Goal: Task Accomplishment & Management: Complete application form

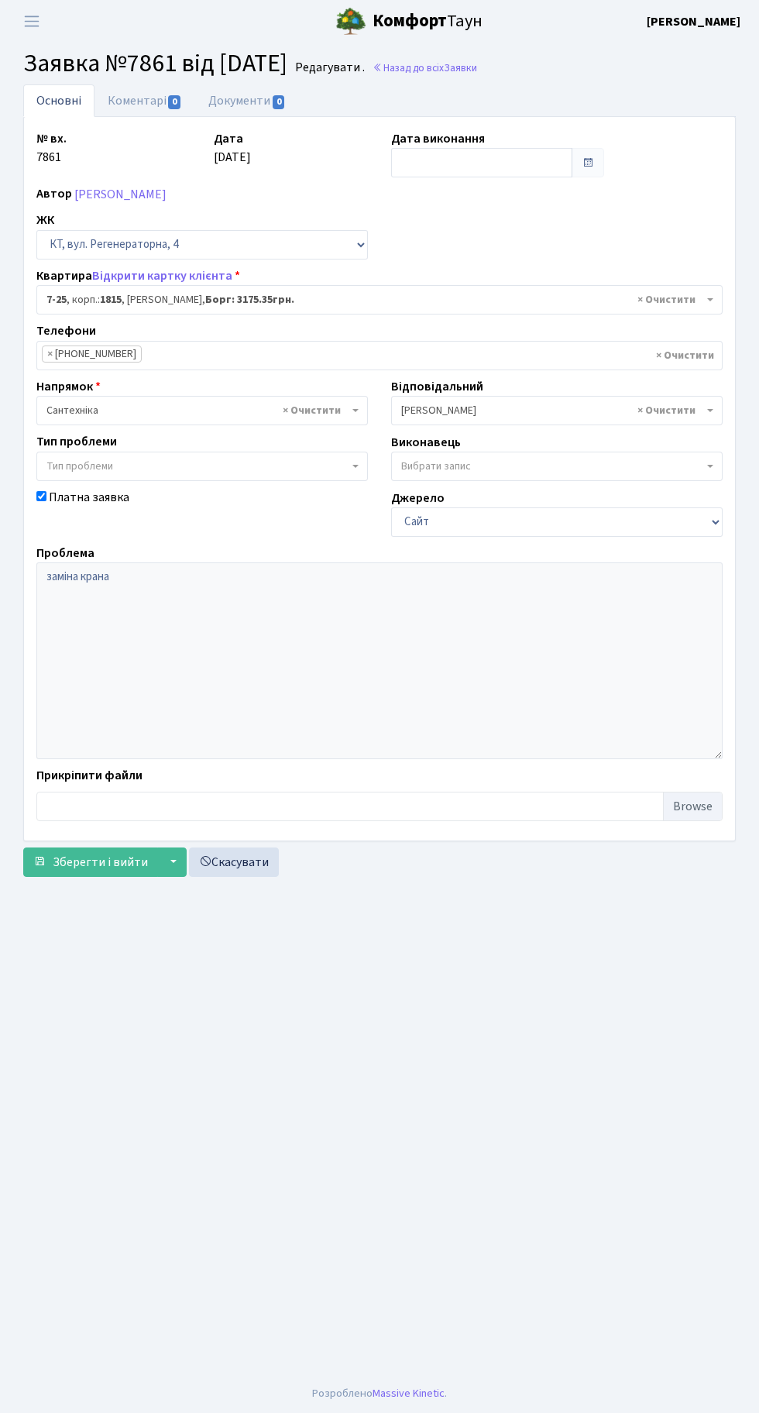
select select "5160"
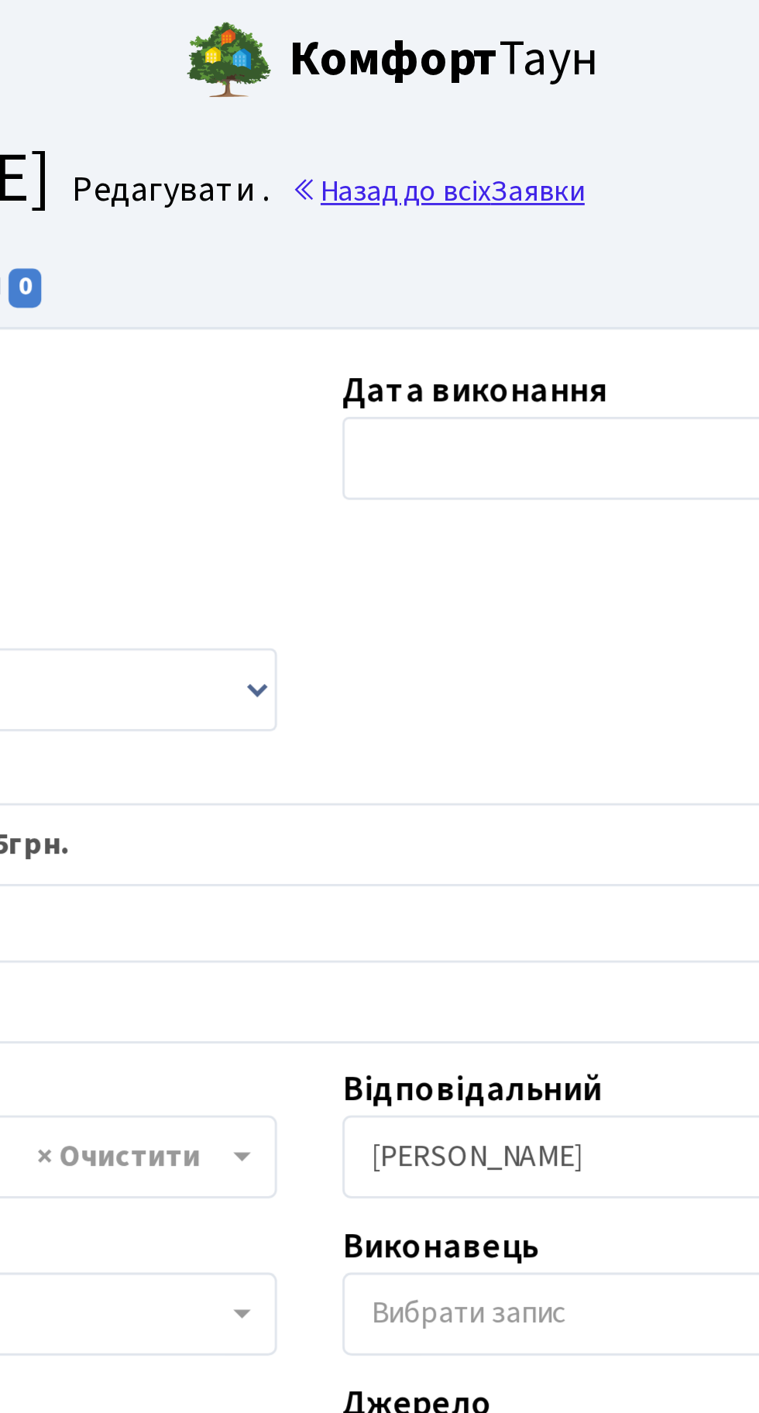
click at [463, 64] on link "Назад до всіх Заявки" at bounding box center [425, 67] width 105 height 15
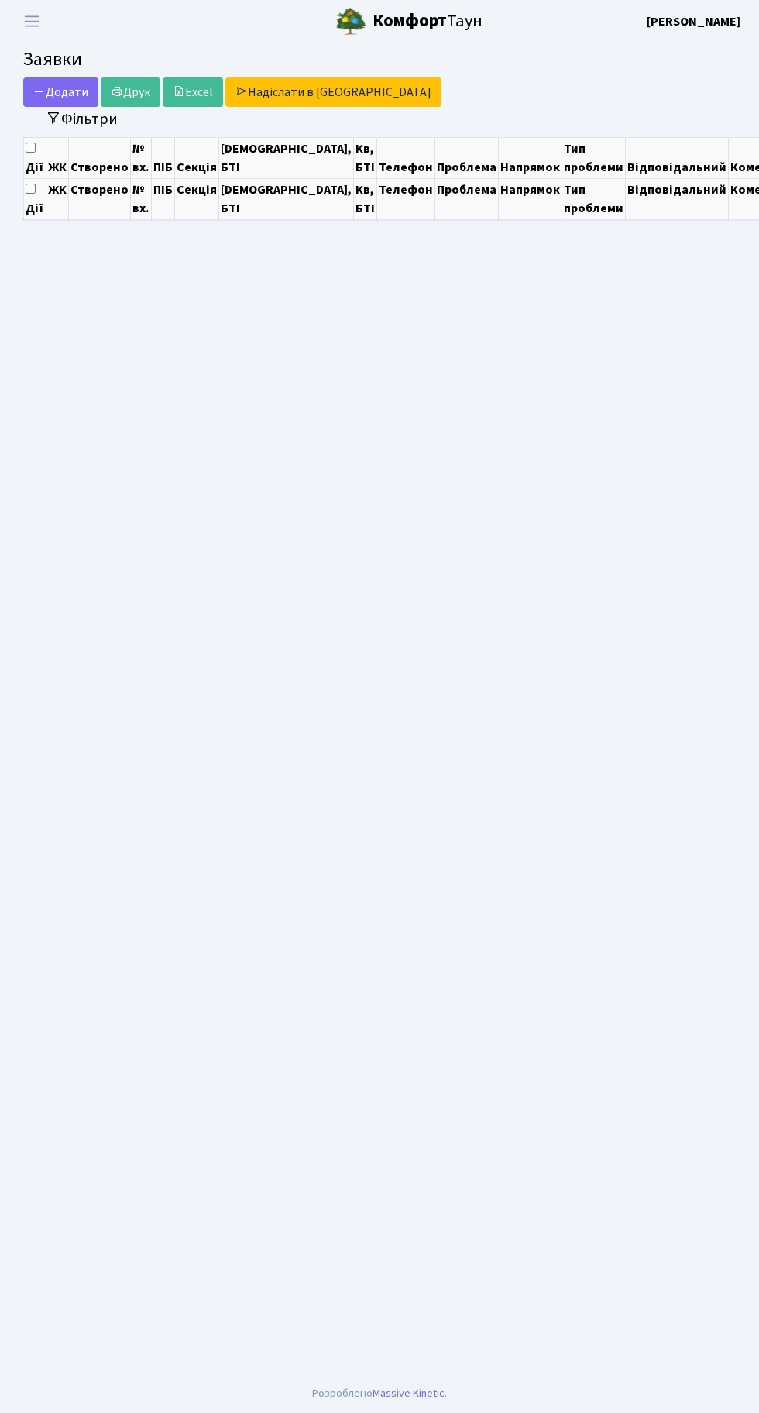
select select "25"
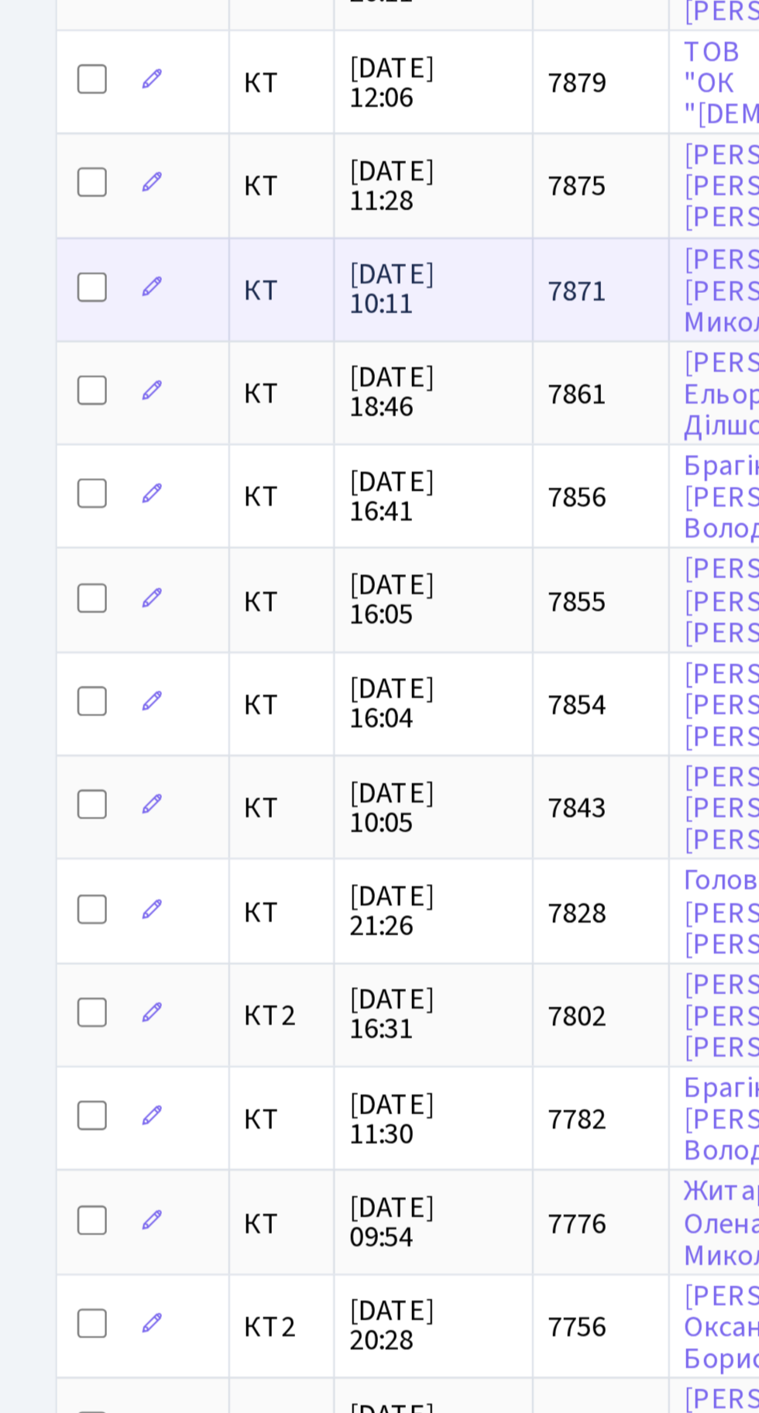
click at [36, 356] on input "checkbox" at bounding box center [39, 357] width 12 height 12
checkbox input "true"
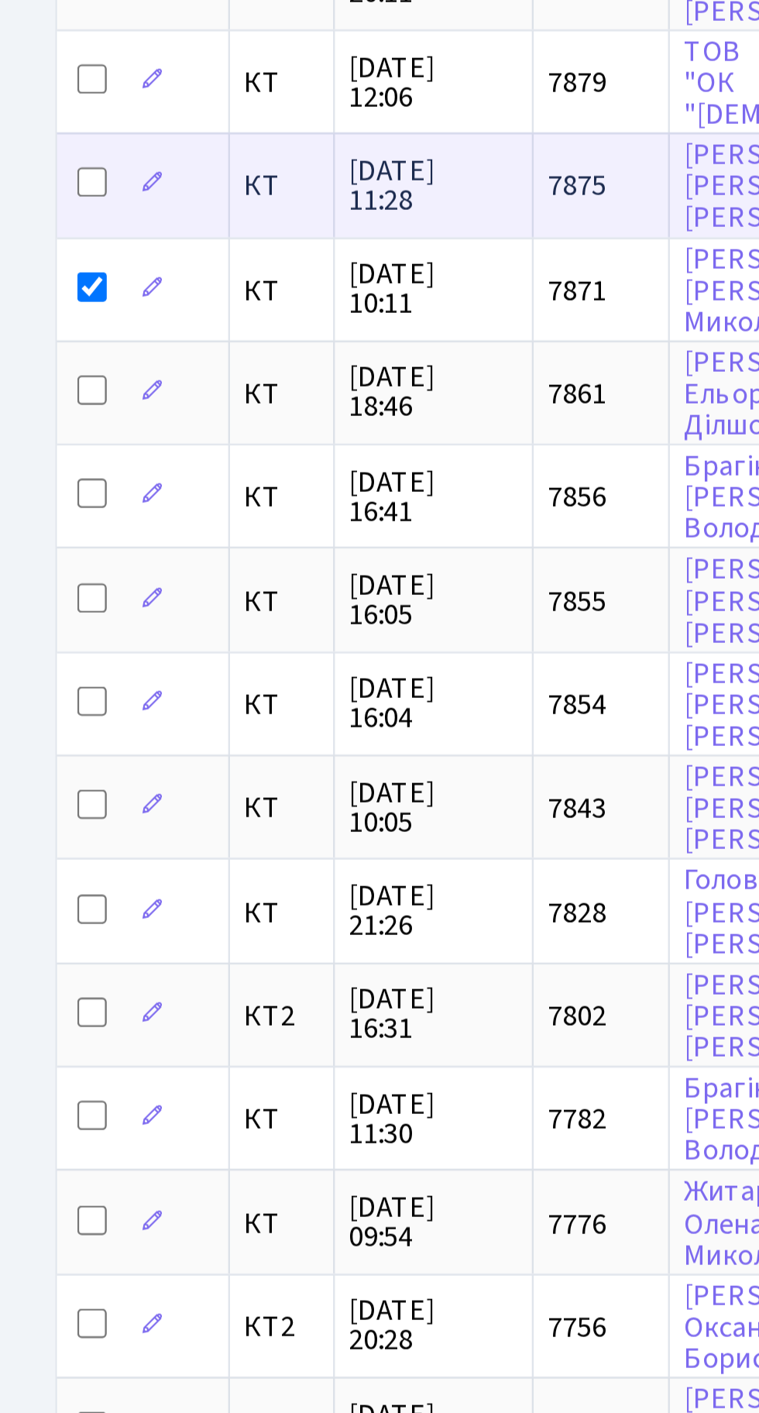
click at [38, 308] on input "checkbox" at bounding box center [39, 313] width 12 height 12
checkbox input "true"
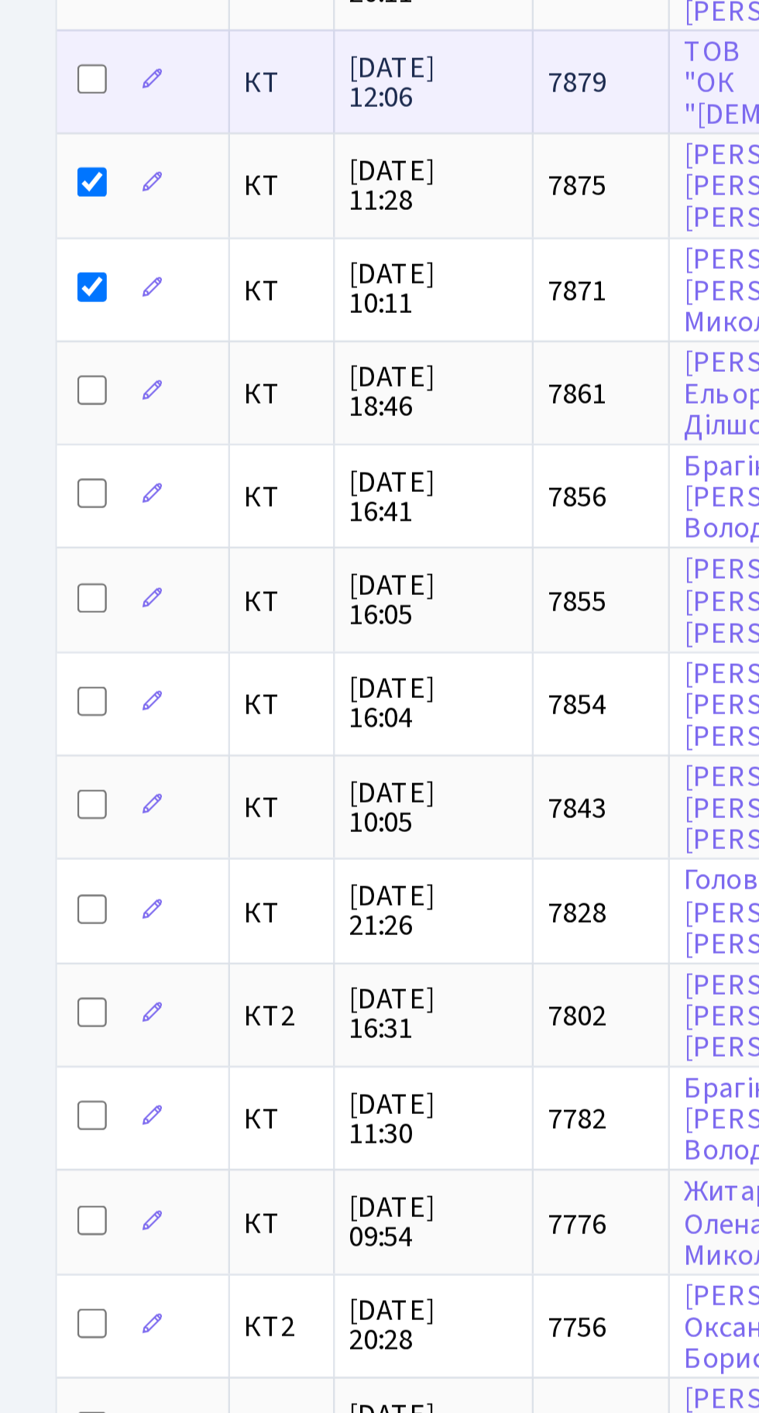
click at [40, 263] on input "checkbox" at bounding box center [39, 269] width 12 height 12
checkbox input "true"
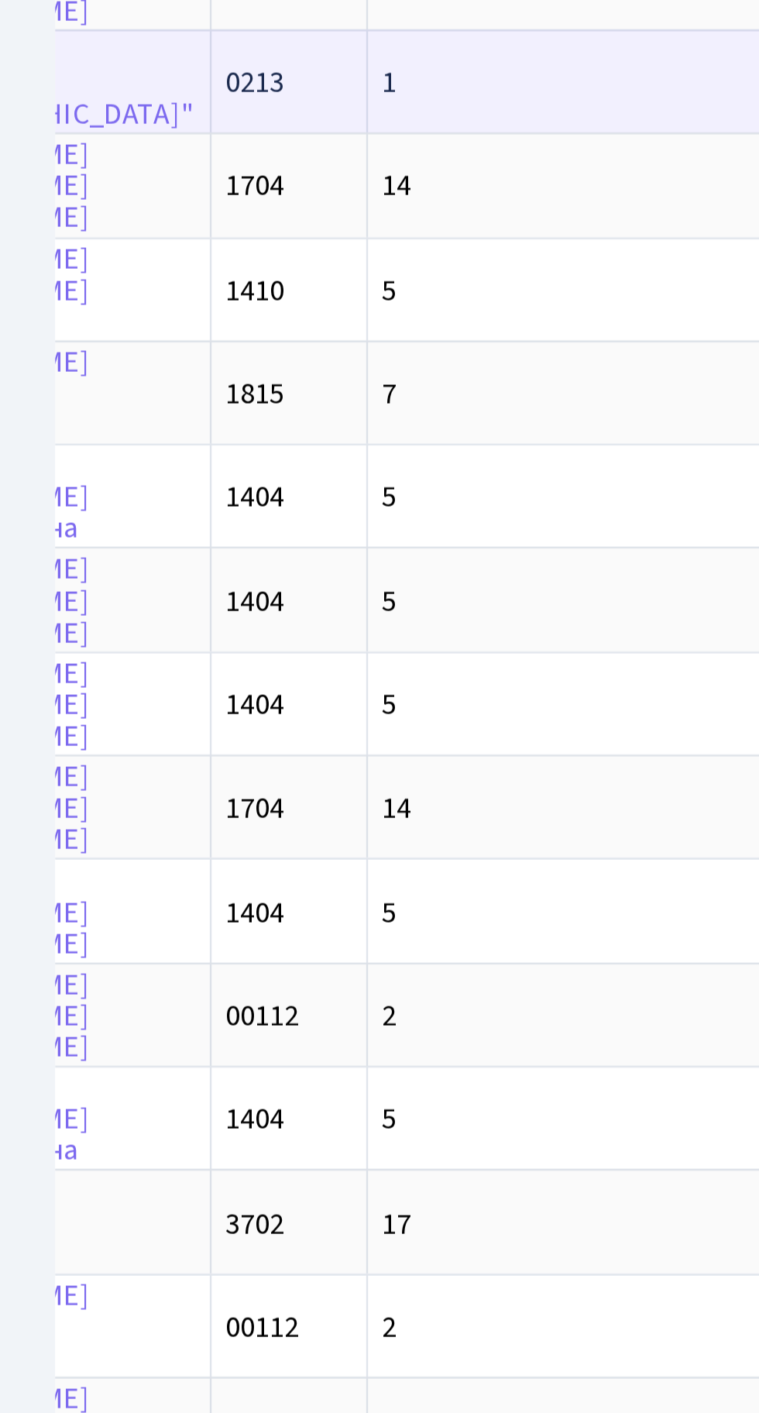
scroll to position [0, 364]
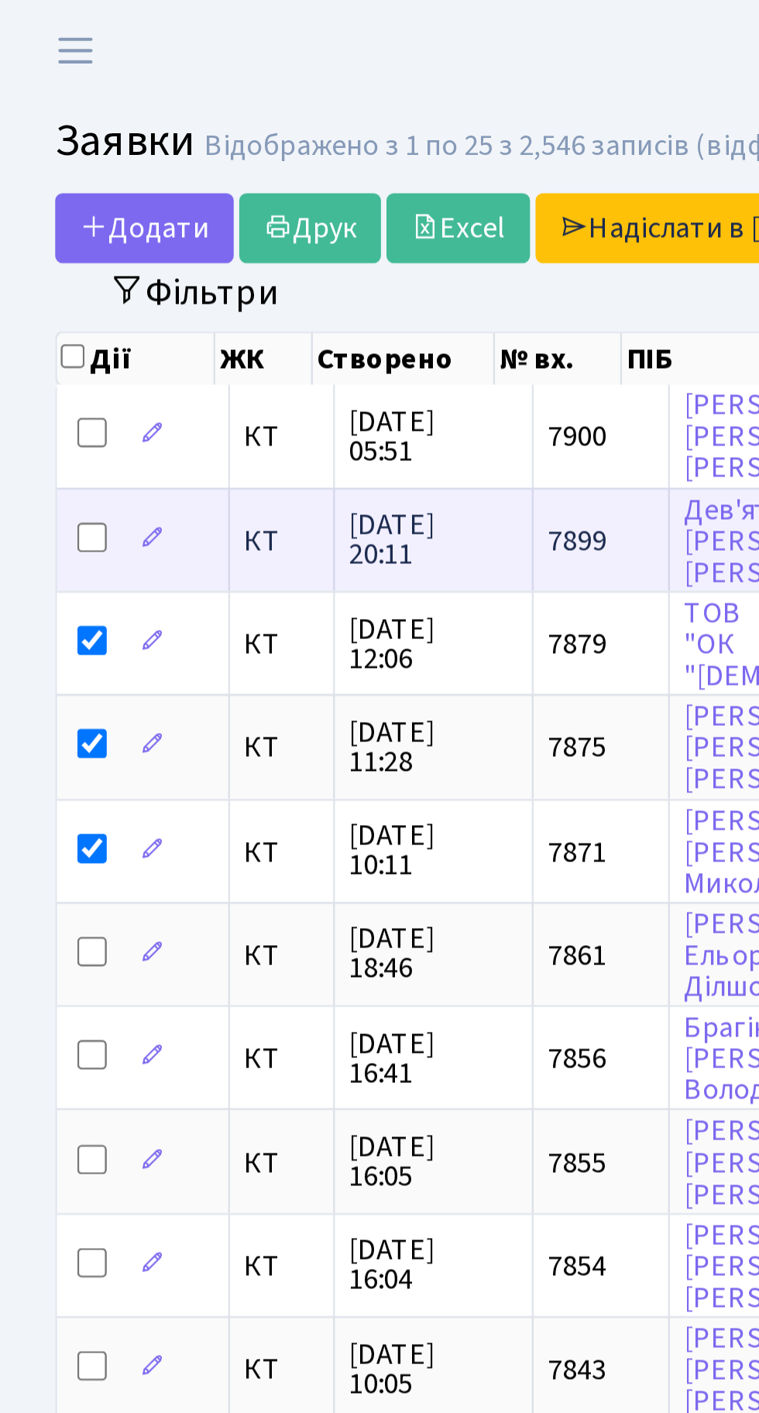
click at [43, 224] on input "checkbox" at bounding box center [39, 226] width 12 height 12
checkbox input "true"
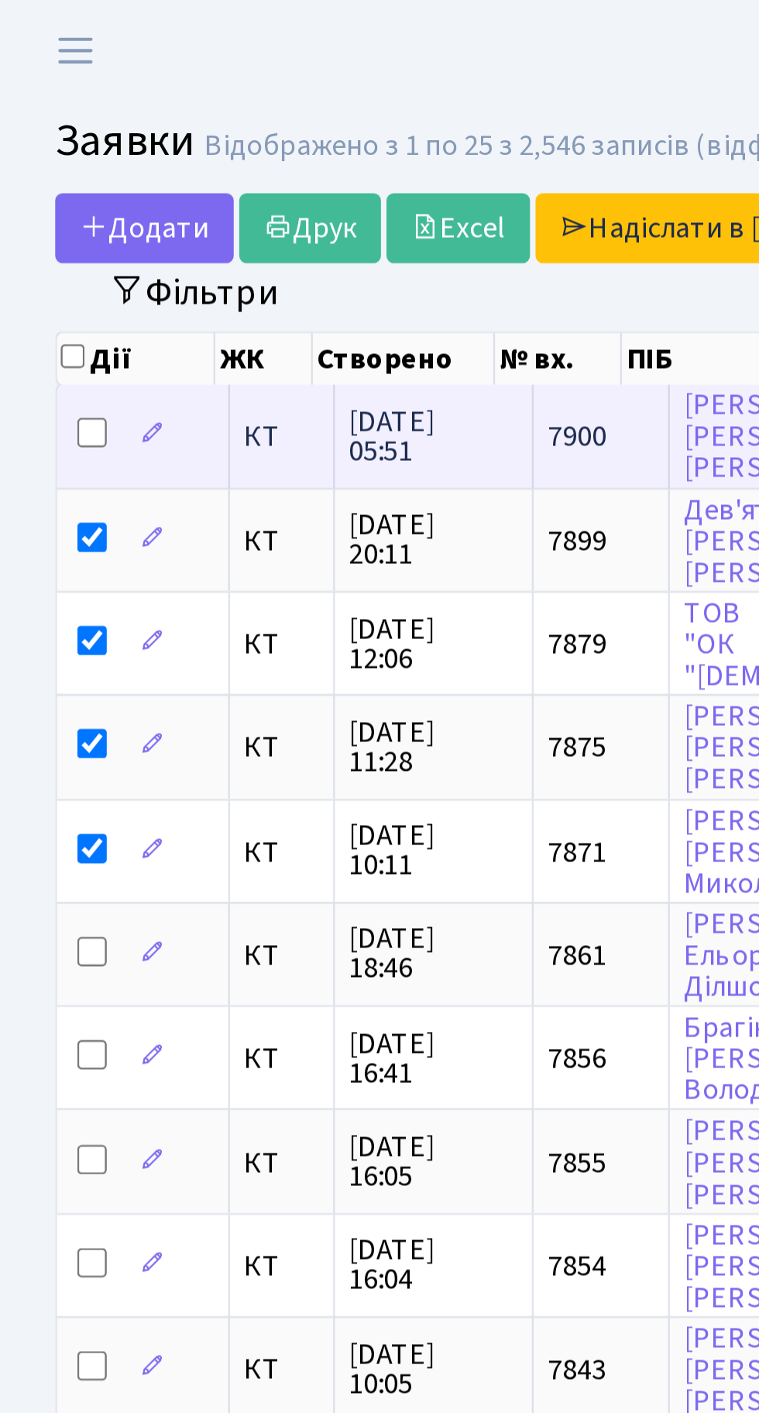
click at [42, 178] on input "checkbox" at bounding box center [39, 182] width 12 height 12
checkbox input "true"
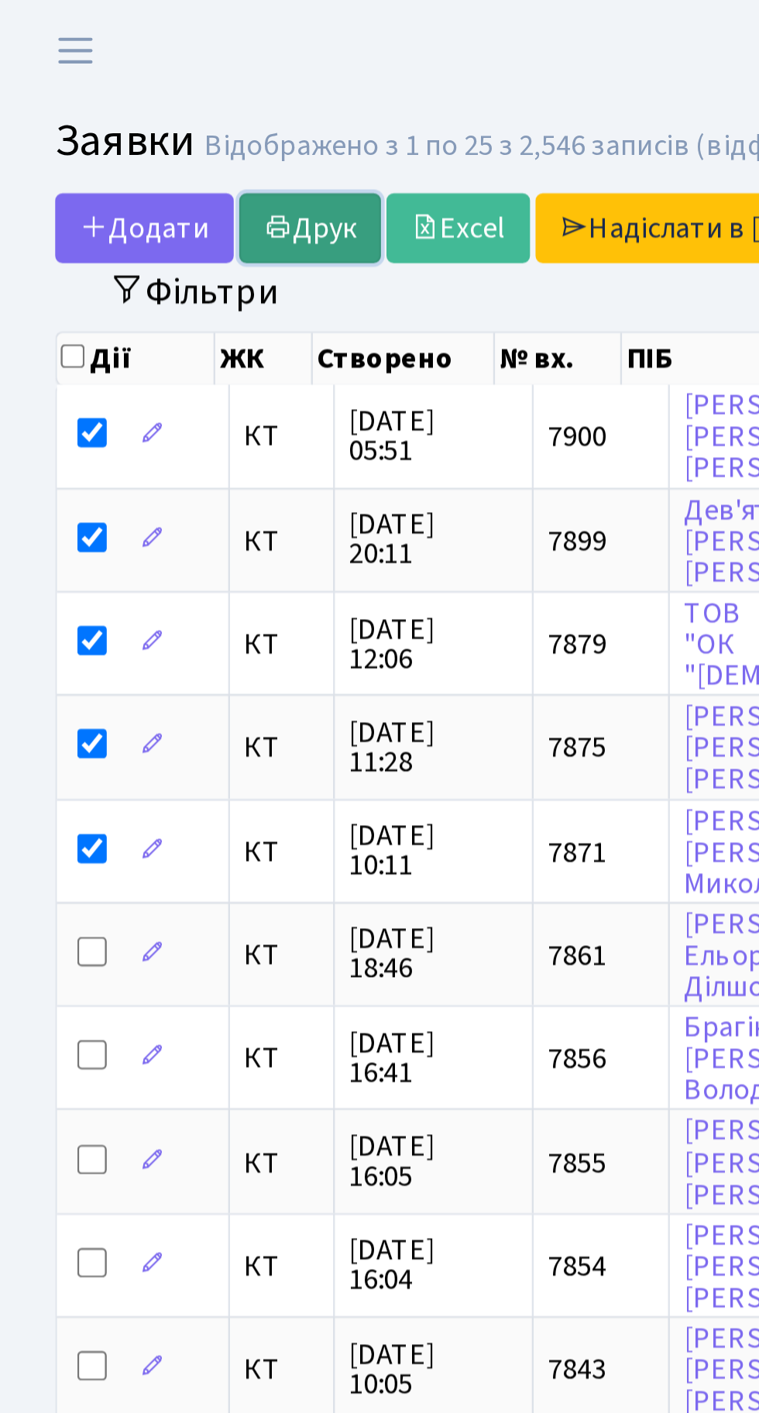
click at [132, 91] on link "Друк" at bounding box center [131, 95] width 60 height 29
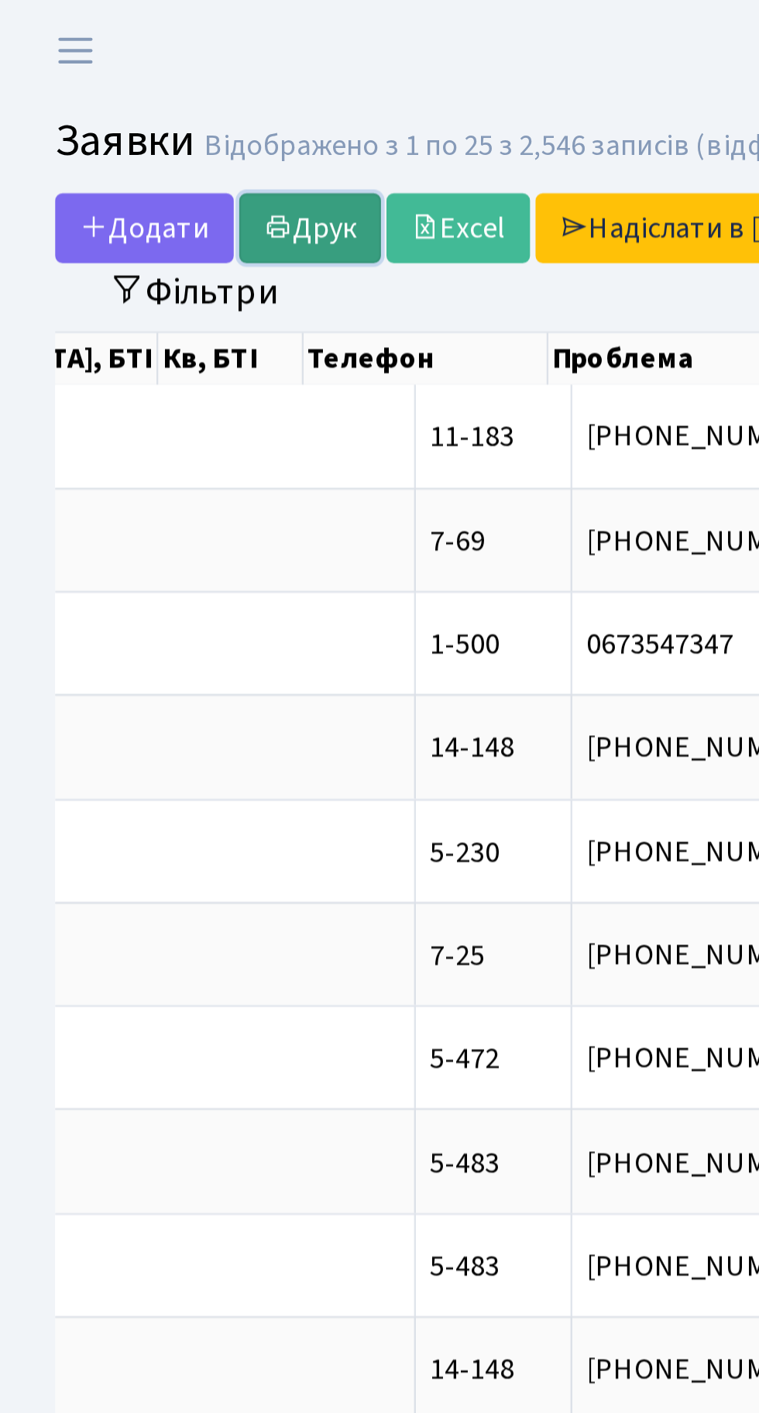
scroll to position [0, 501]
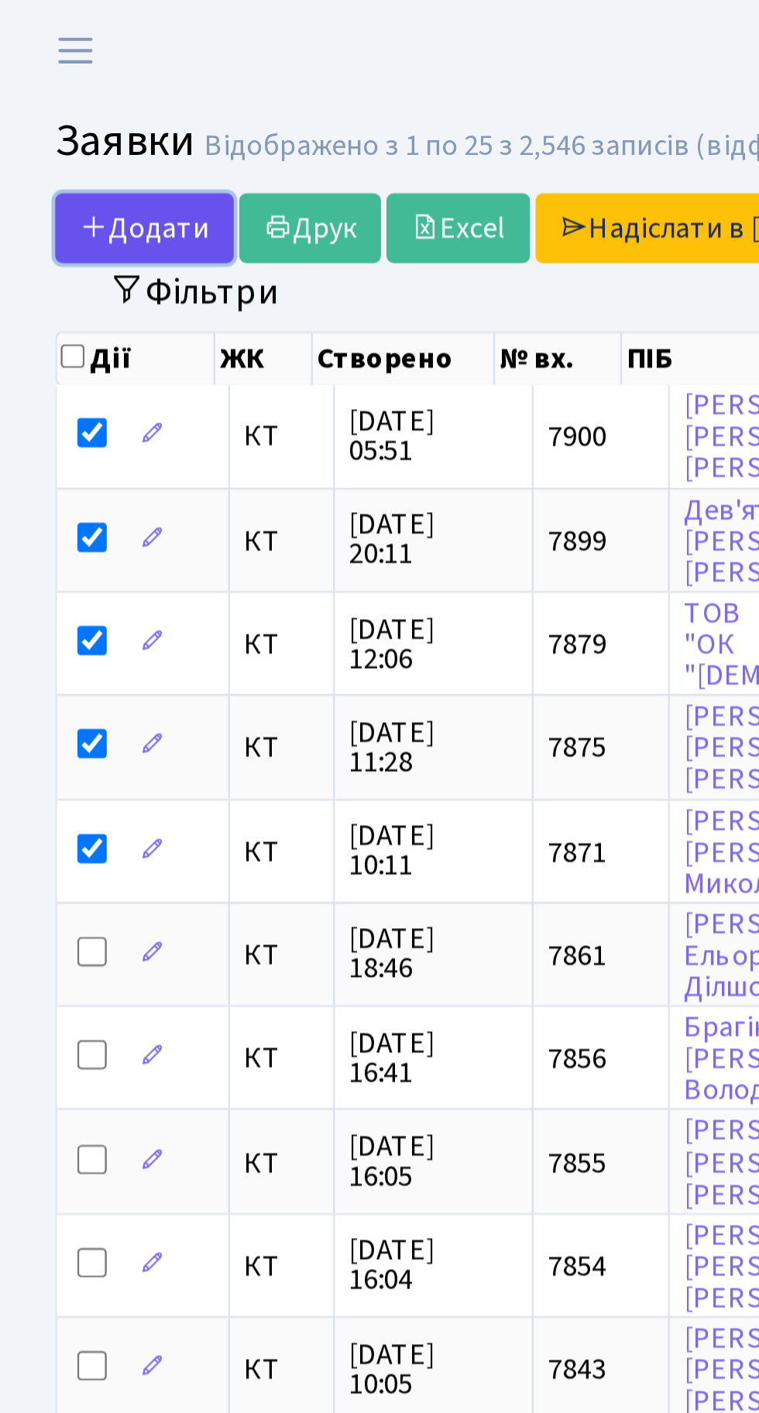
click at [59, 91] on span "Додати" at bounding box center [60, 96] width 55 height 17
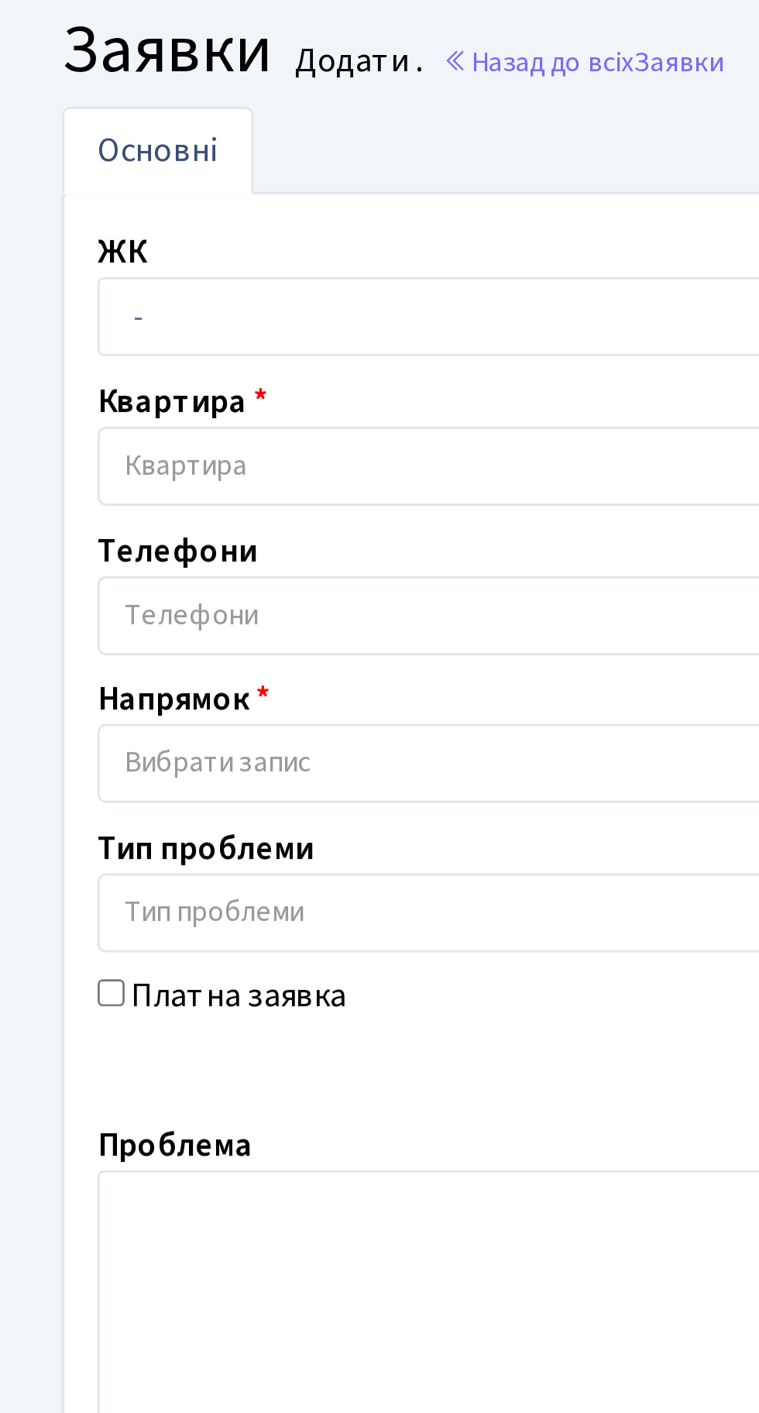
click at [128, 217] on span "Квартира" at bounding box center [374, 218] width 657 height 15
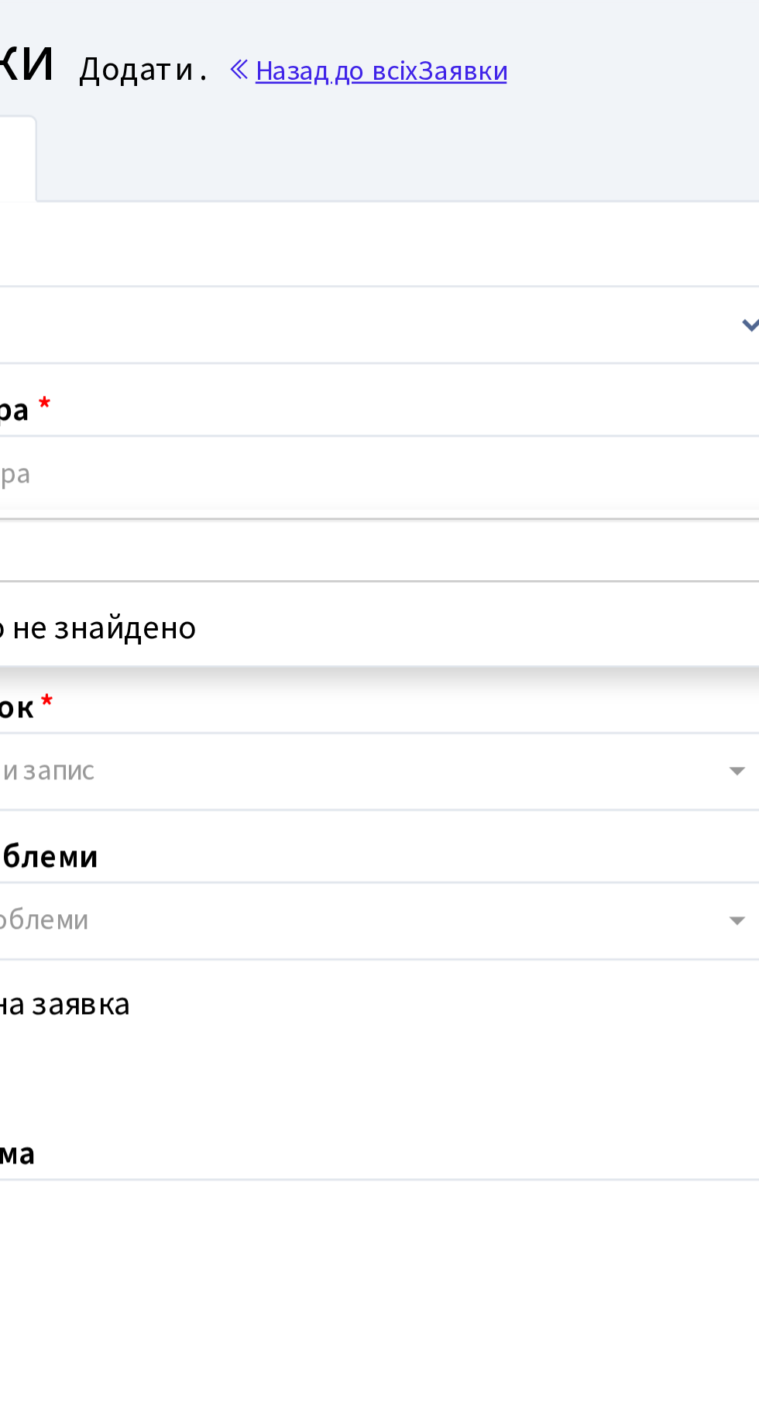
click at [225, 64] on link "Назад до всіх Заявки" at bounding box center [217, 67] width 105 height 15
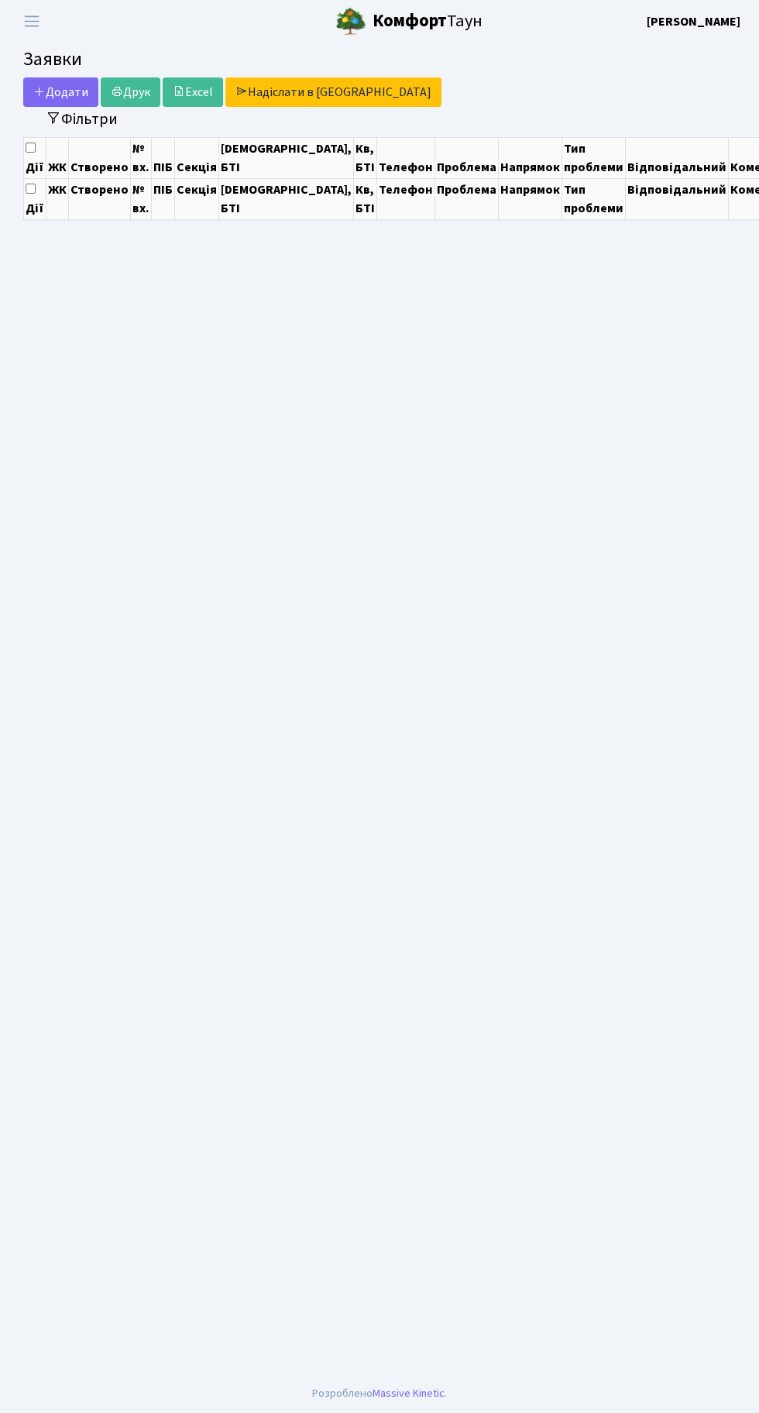
select select "25"
